Goal: Obtain resource: Download file/media

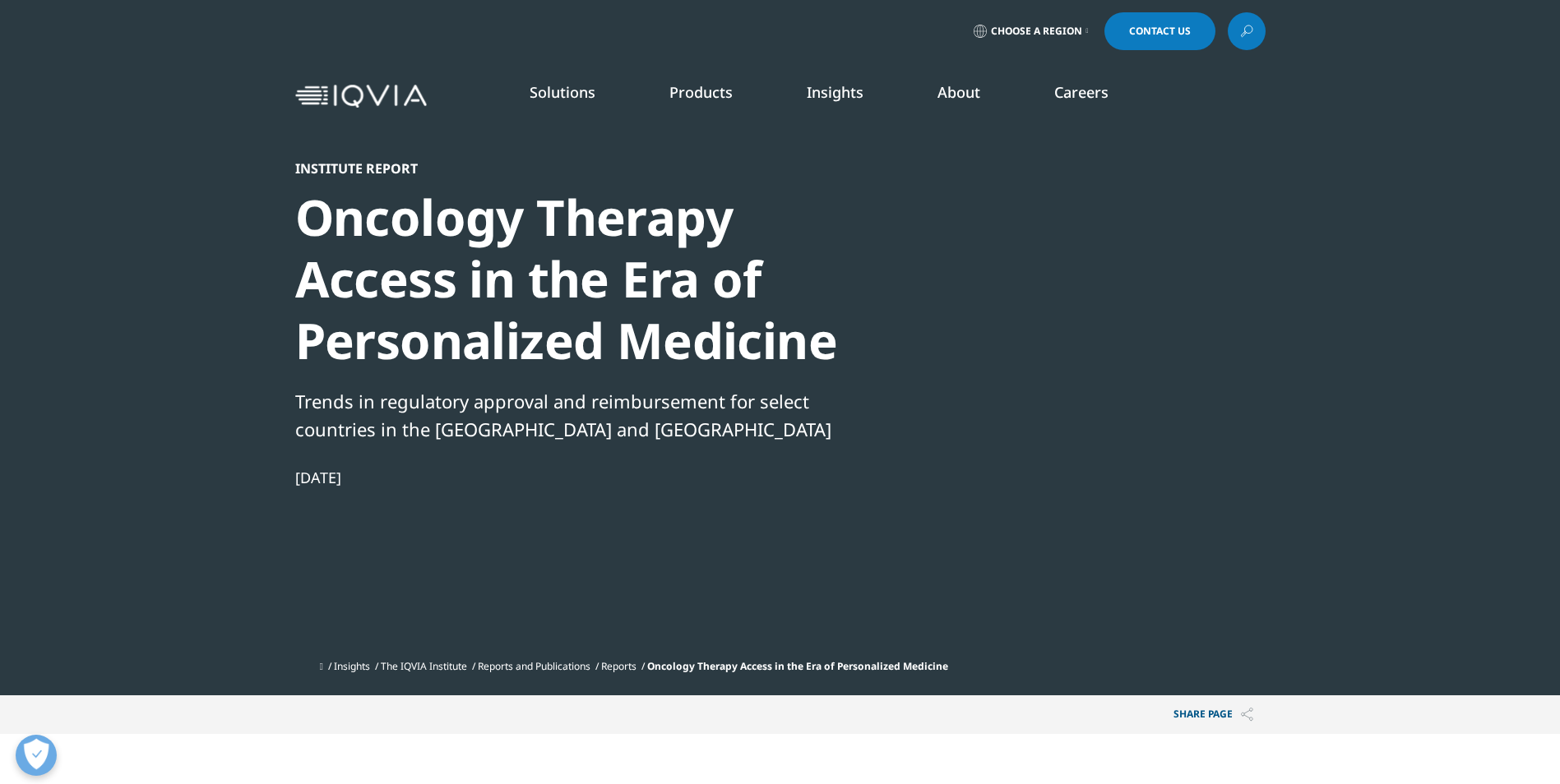
click at [1072, 394] on div at bounding box center [1106, 345] width 317 height 370
drag, startPoint x: 367, startPoint y: 407, endPoint x: 435, endPoint y: 473, distance: 94.8
click at [435, 473] on div "Institute Report Oncology Therapy Access in the Era of Personalized Medicine Tr…" at bounding box center [577, 406] width 564 height 492
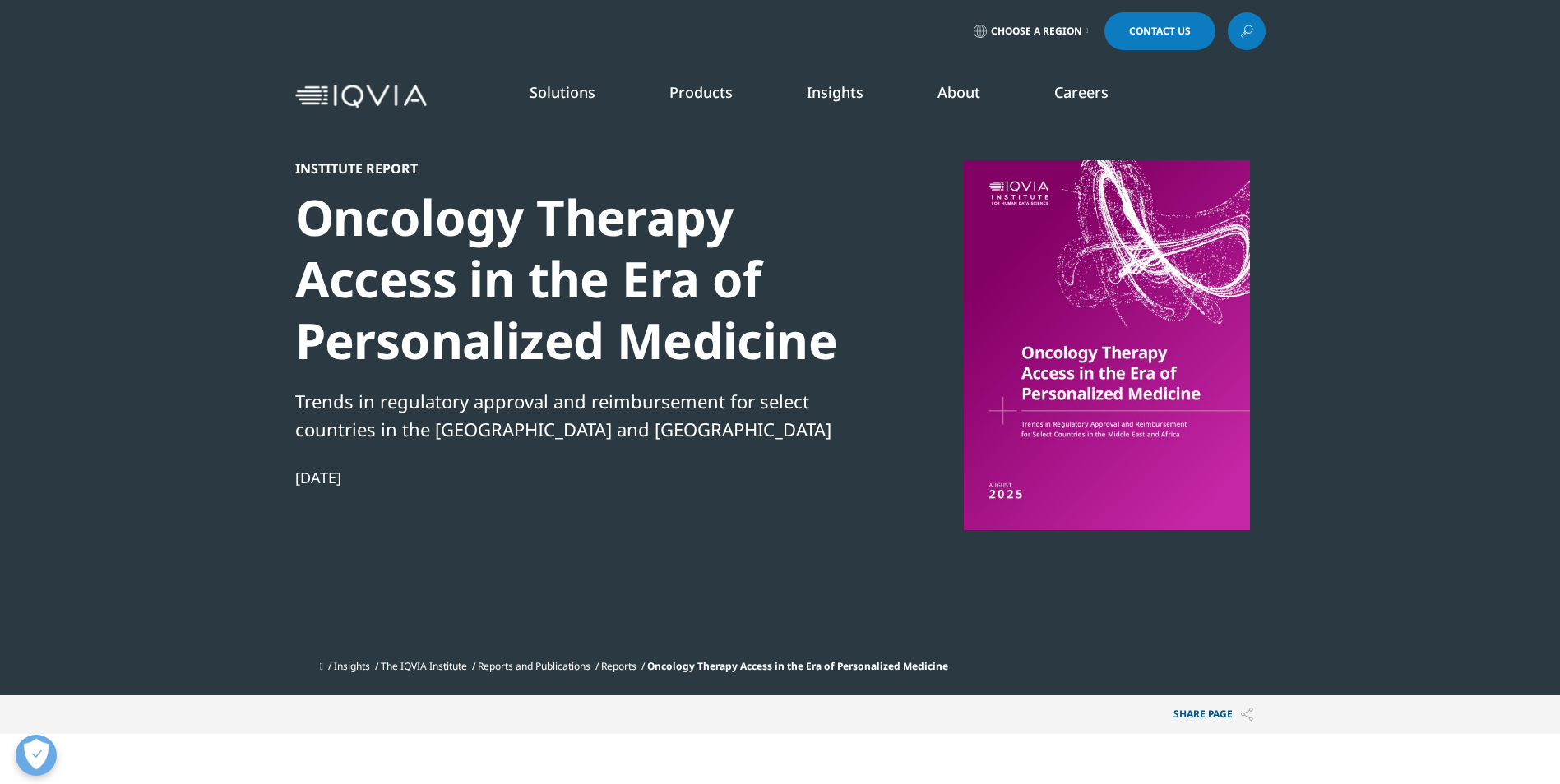
drag, startPoint x: 434, startPoint y: 473, endPoint x: 448, endPoint y: 548, distance: 76.3
click at [448, 548] on div "Institute Report Oncology Therapy Access in the Era of Personalized Medicine Tr…" at bounding box center [577, 406] width 564 height 492
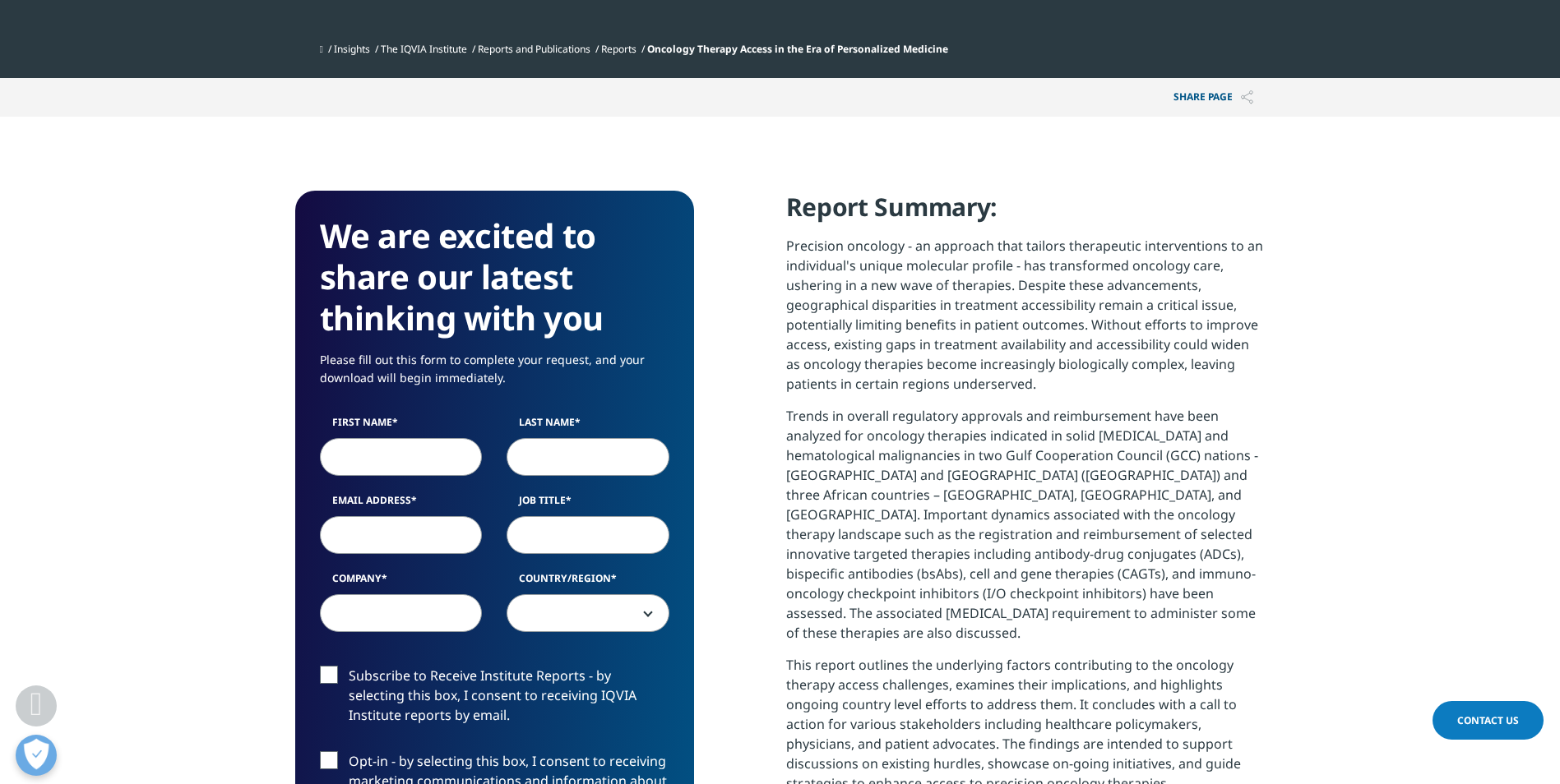
scroll to position [658, 0]
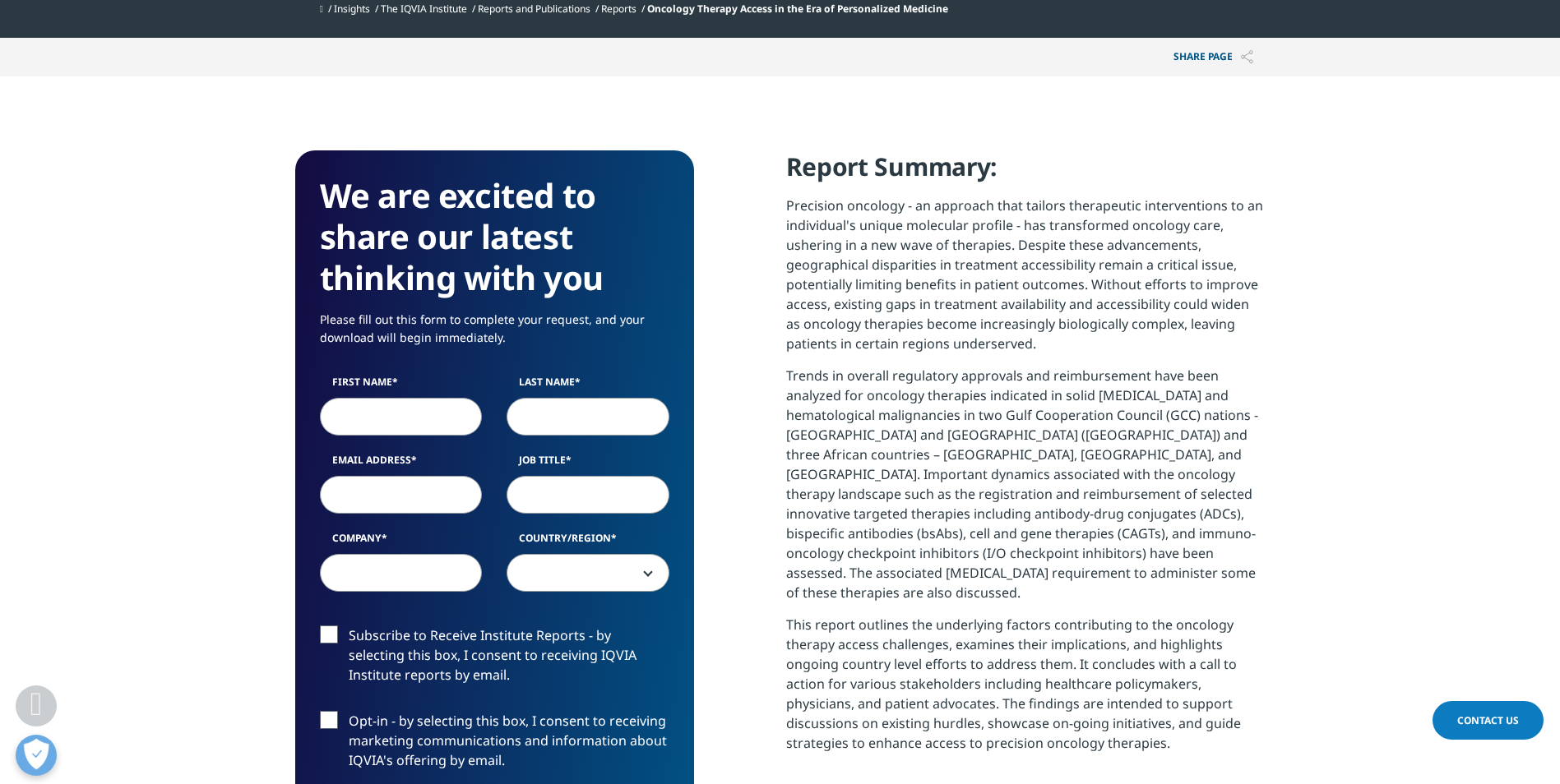
click at [373, 422] on input "First Name" at bounding box center [401, 417] width 163 height 38
type input "[PERSON_NAME]"
type input "[PERSON_NAME][EMAIL_ADDRESS][PERSON_NAME][PERSON_NAME][DOMAIN_NAME]"
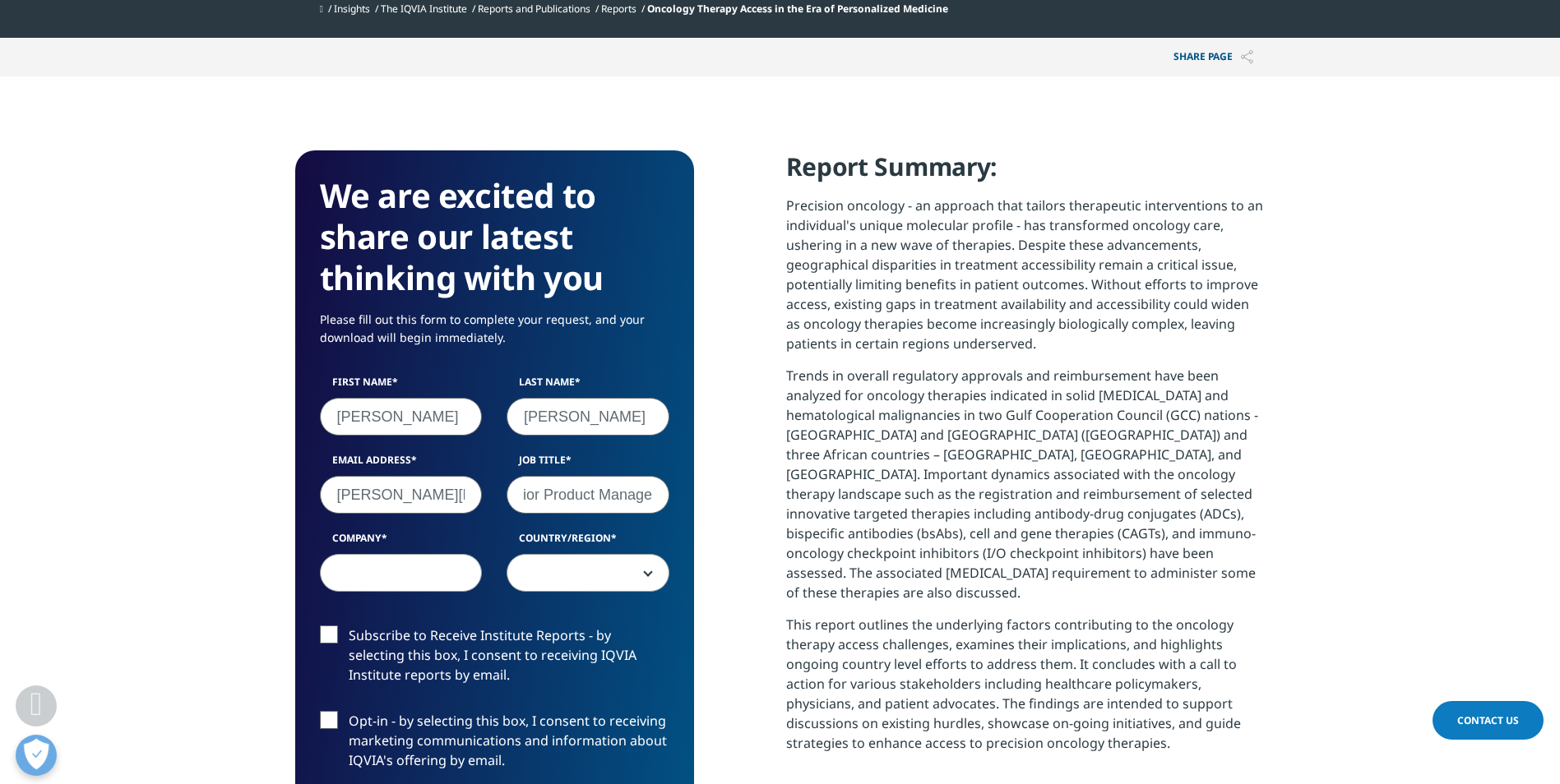
scroll to position [0, 32]
type input "Senior Product Manager"
click at [388, 569] on input "Company" at bounding box center [401, 573] width 163 height 38
type input "Mayo"
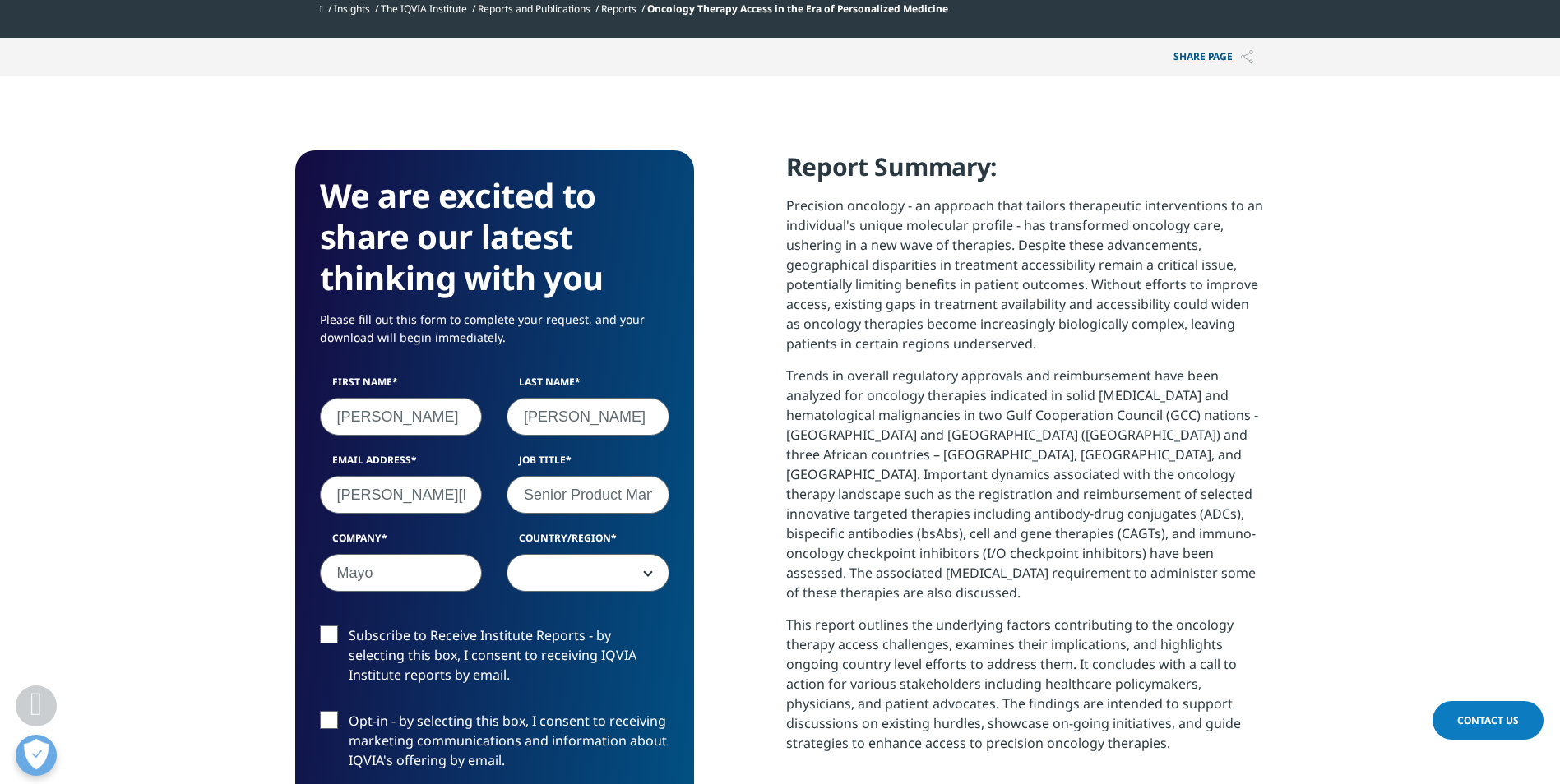
click at [611, 577] on span at bounding box center [587, 574] width 161 height 38
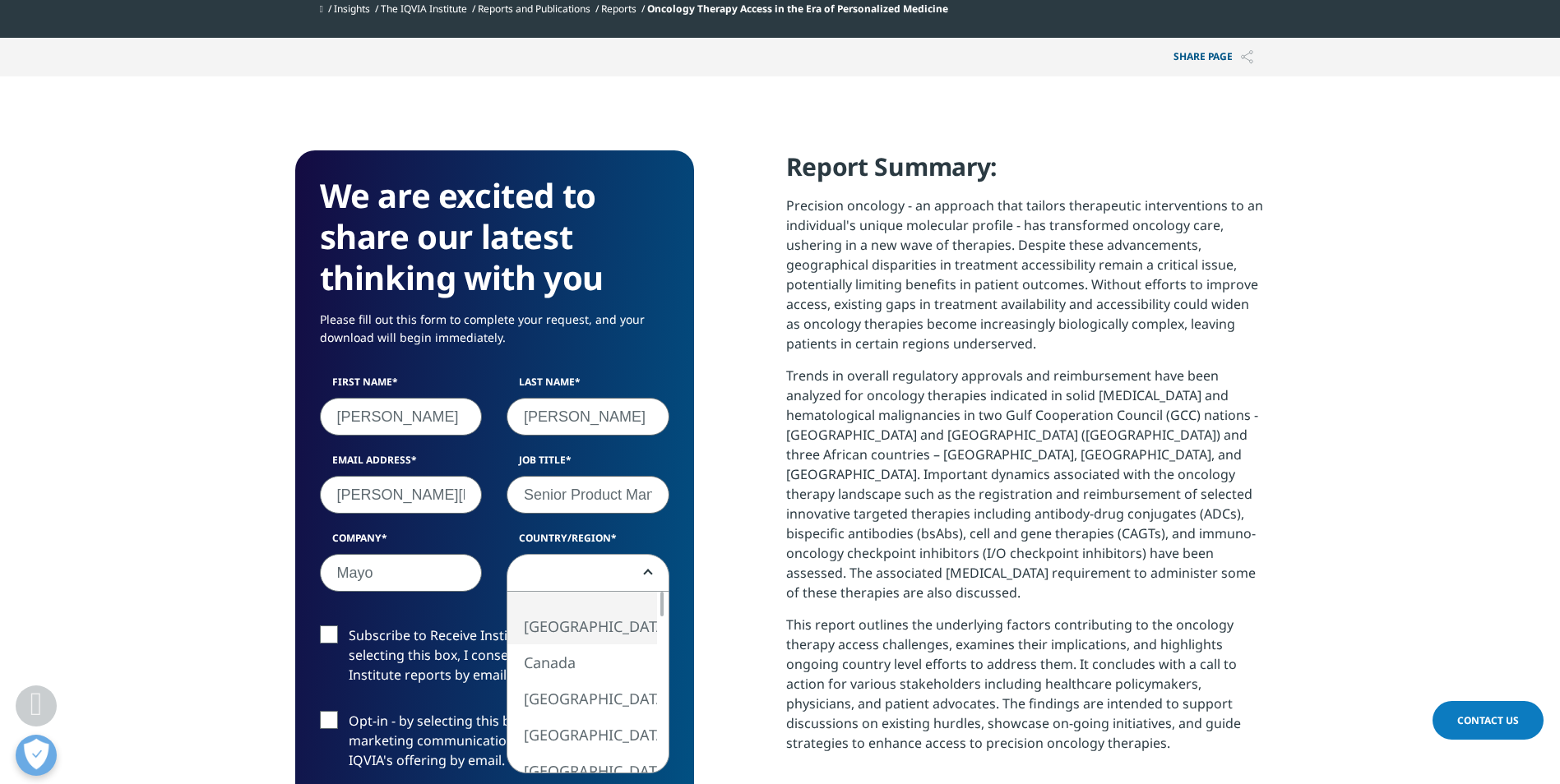
select select "[GEOGRAPHIC_DATA]"
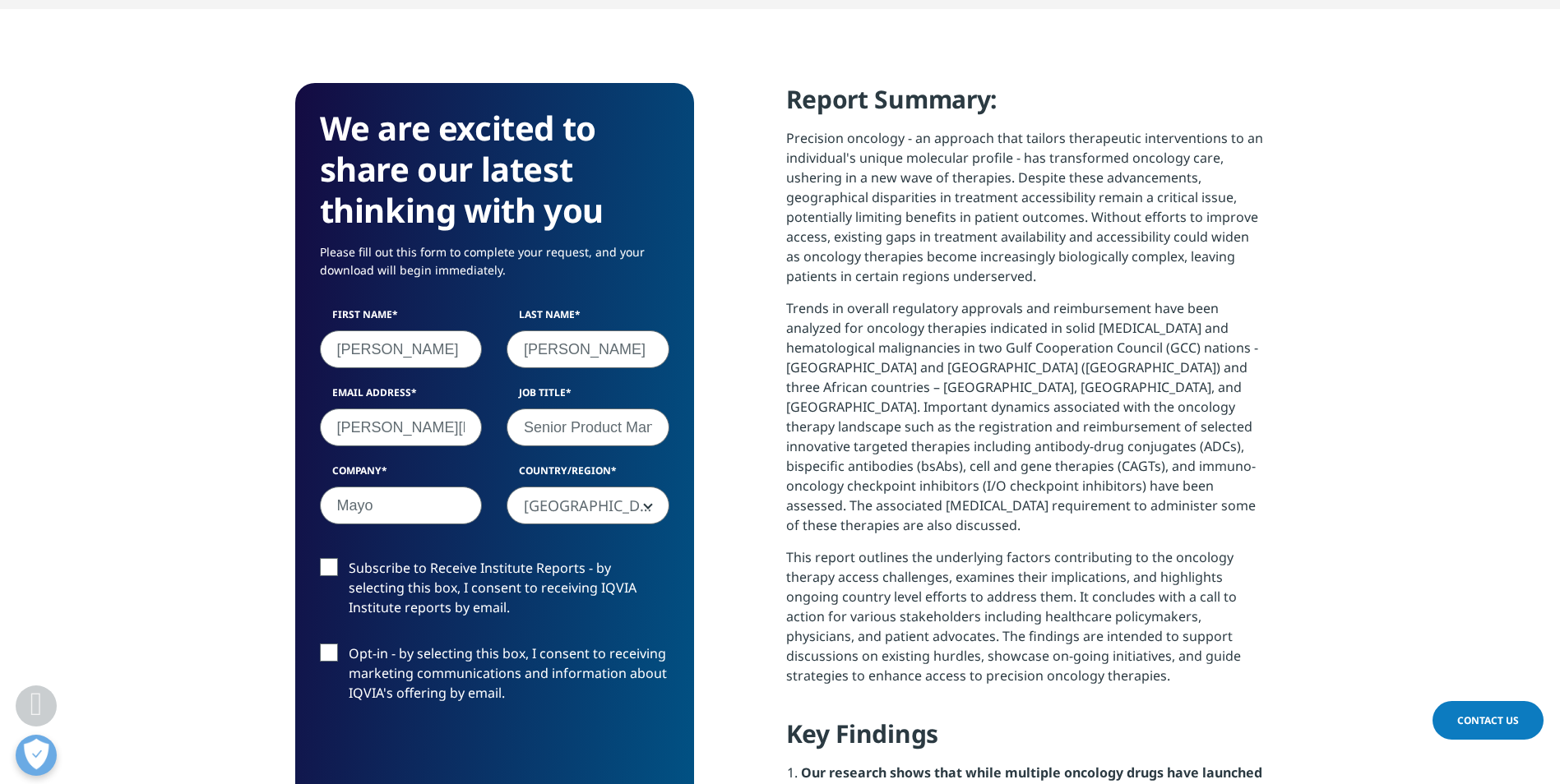
scroll to position [822, 0]
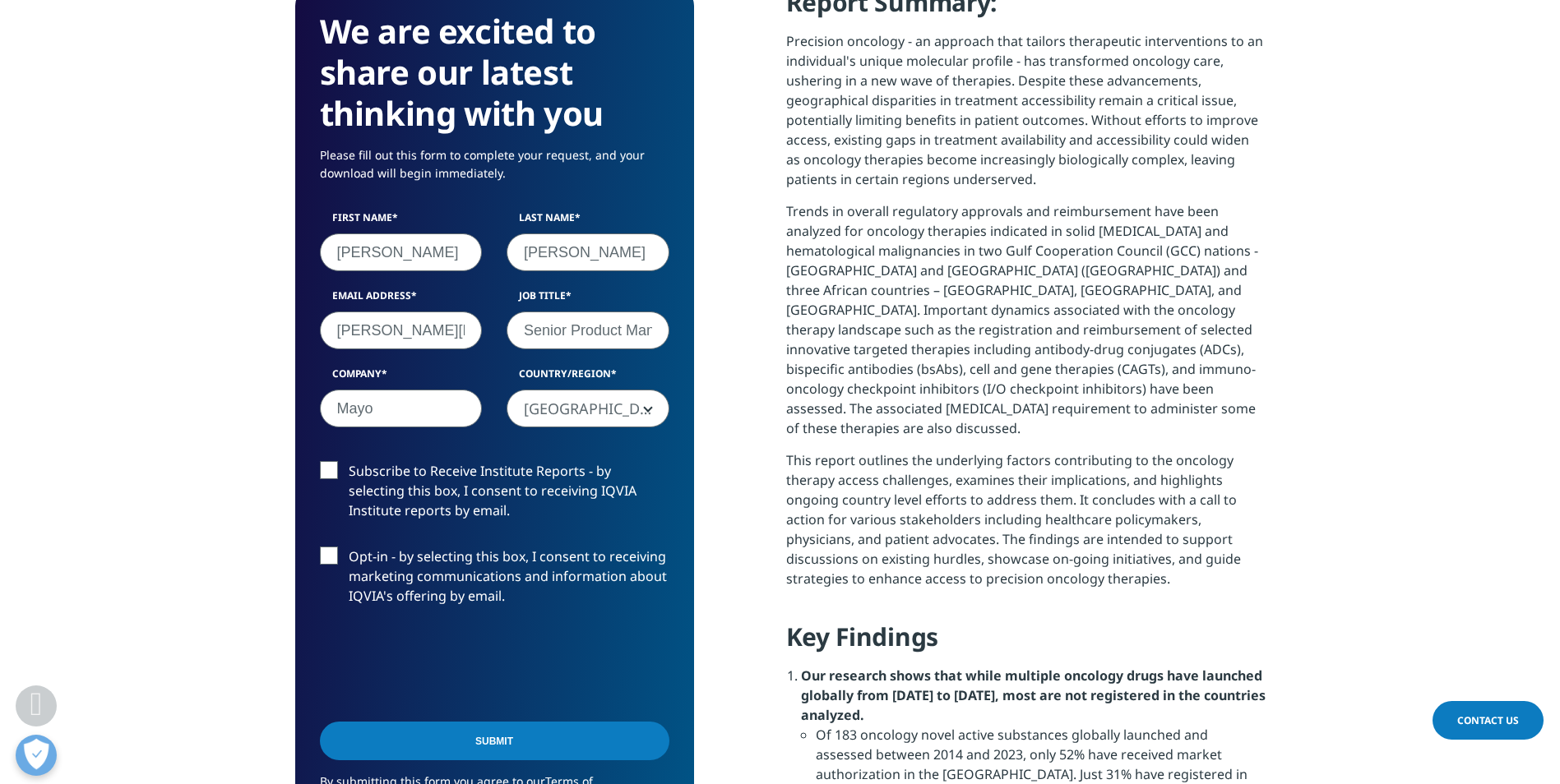
click at [329, 467] on label "Subscribe to Receive Institute Reports - by selecting this box, I consent to re…" at bounding box center [494, 495] width 350 height 69
click at [349, 461] on input "Subscribe to Receive Institute Reports - by selecting this box, I consent to re…" at bounding box center [349, 461] width 0 height 0
click at [336, 554] on label "Opt-in - by selecting this box, I consent to receiving marketing communications…" at bounding box center [494, 581] width 350 height 69
click at [349, 547] on input "Opt-in - by selecting this box, I consent to receiving marketing communications…" at bounding box center [349, 547] width 0 height 0
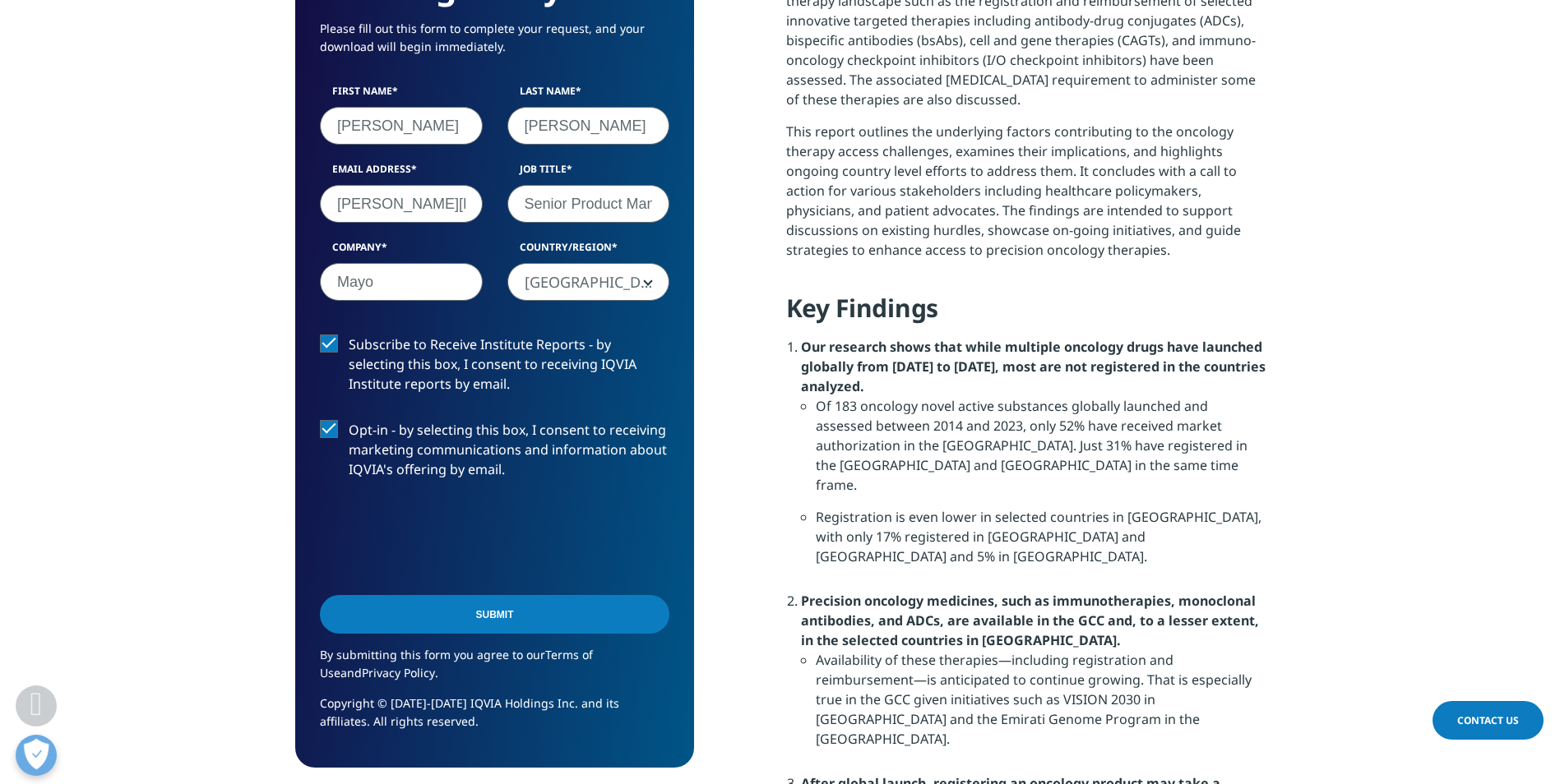
click at [583, 607] on input "Submit" at bounding box center [494, 615] width 350 height 39
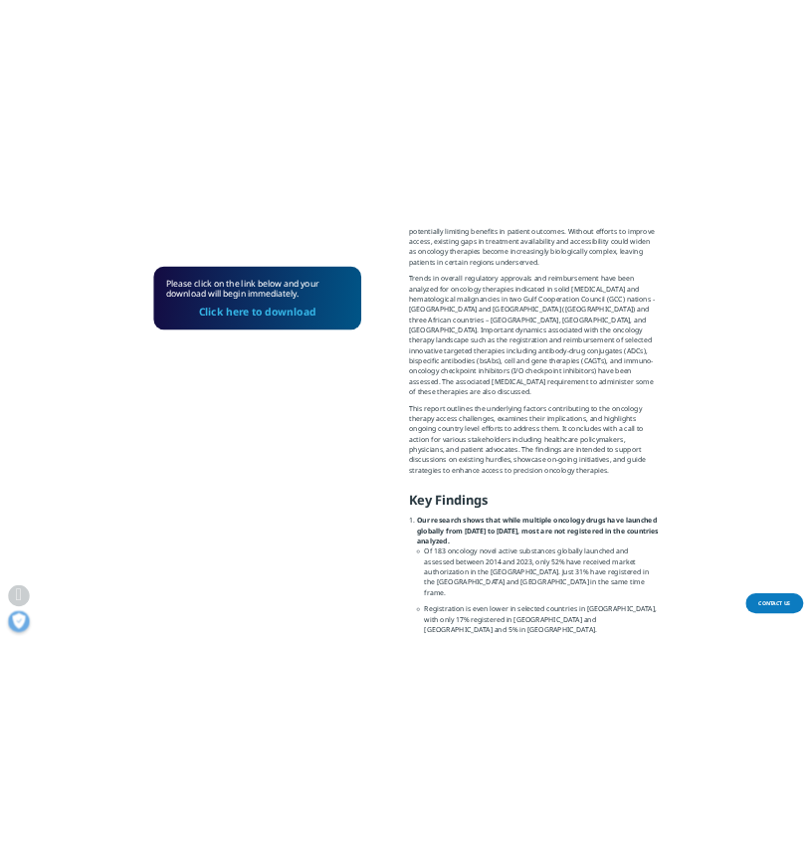
scroll to position [954, 0]
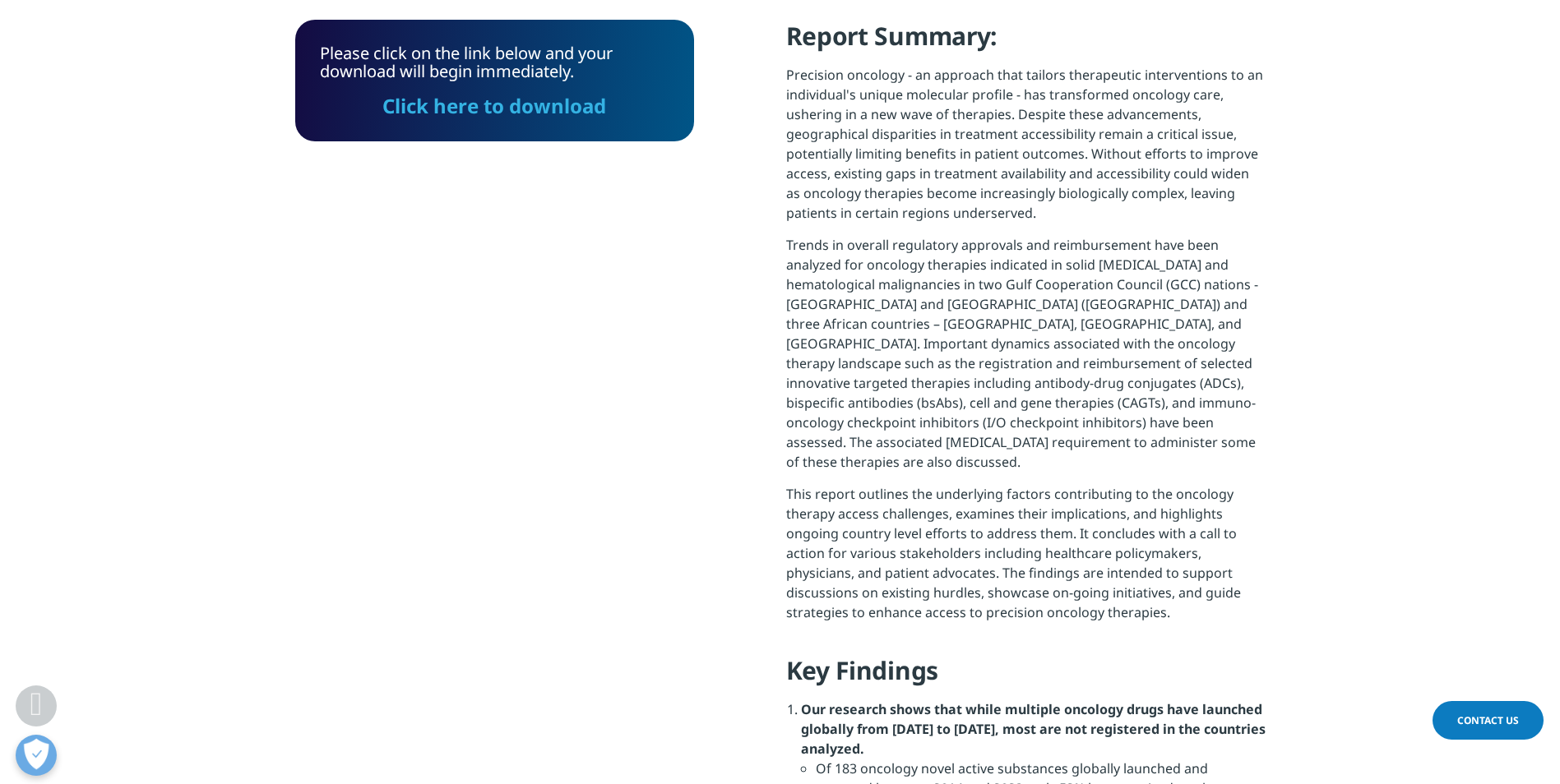
click at [527, 107] on link "Click here to download" at bounding box center [494, 105] width 224 height 27
